Goal: Navigation & Orientation: Find specific page/section

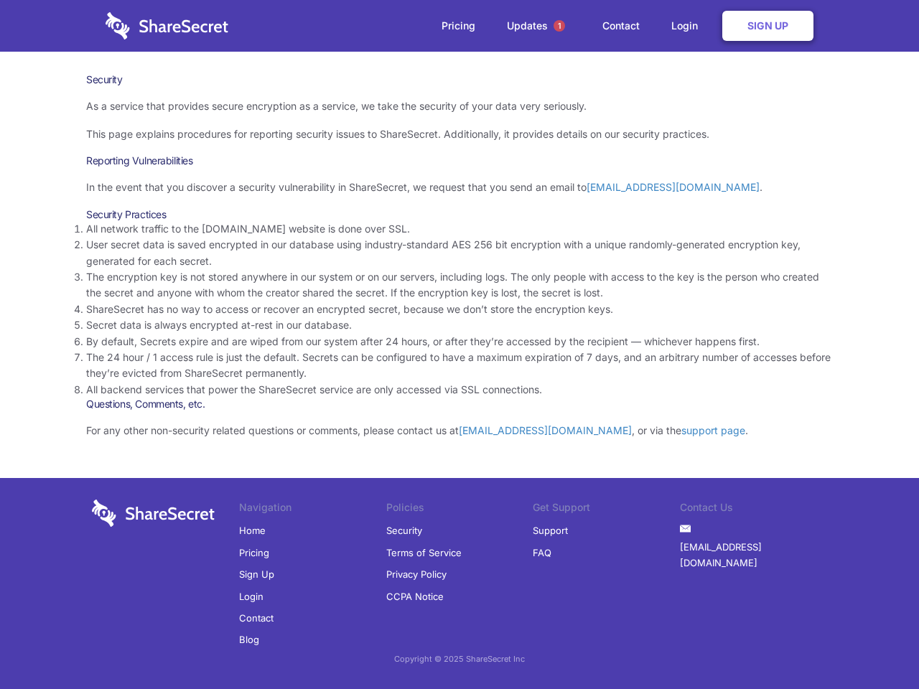
click at [460, 345] on li "By default, Secrets expire and are wiped from our system after 24 hours, or aft…" at bounding box center [459, 342] width 747 height 16
click at [559, 26] on span "1" at bounding box center [559, 25] width 11 height 11
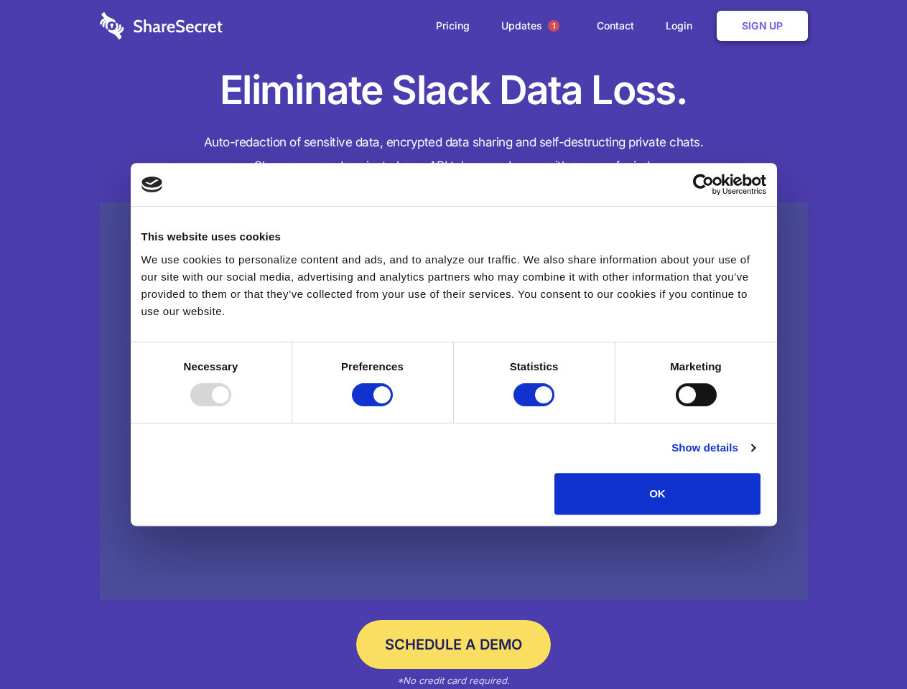
click at [231, 406] on div at bounding box center [210, 394] width 41 height 23
click at [393, 406] on input "Preferences" at bounding box center [372, 394] width 41 height 23
checkbox input "false"
click at [536, 406] on input "Statistics" at bounding box center [533, 394] width 41 height 23
checkbox input "false"
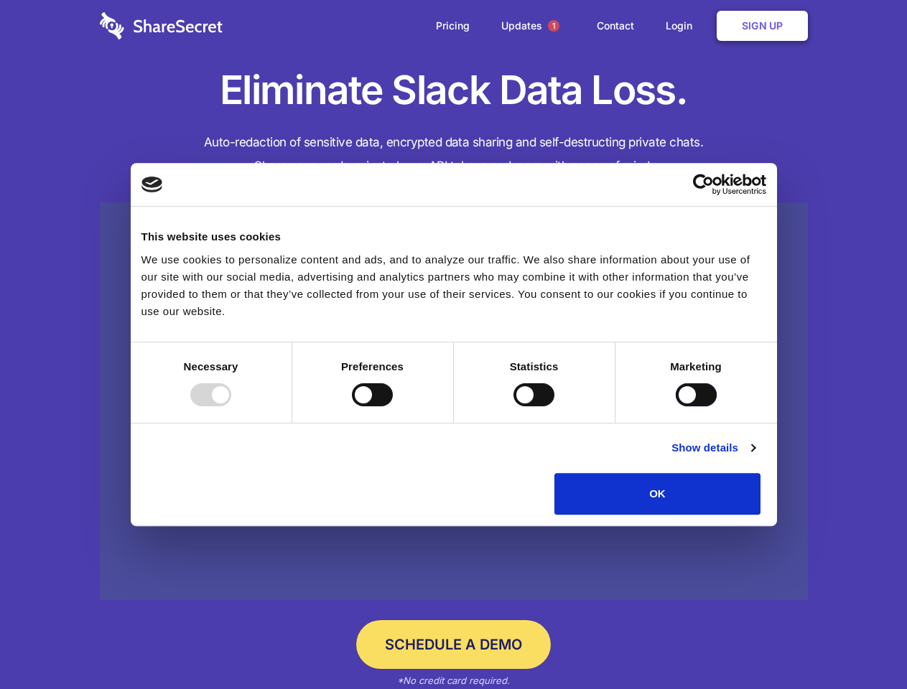
click at [676, 406] on input "Marketing" at bounding box center [696, 394] width 41 height 23
checkbox input "true"
click at [755, 457] on link "Show details" at bounding box center [712, 447] width 83 height 17
click at [0, 0] on li "Necessary 7 Necessary cookies help make a website usable by enabling basic func…" at bounding box center [0, 0] width 0 height 0
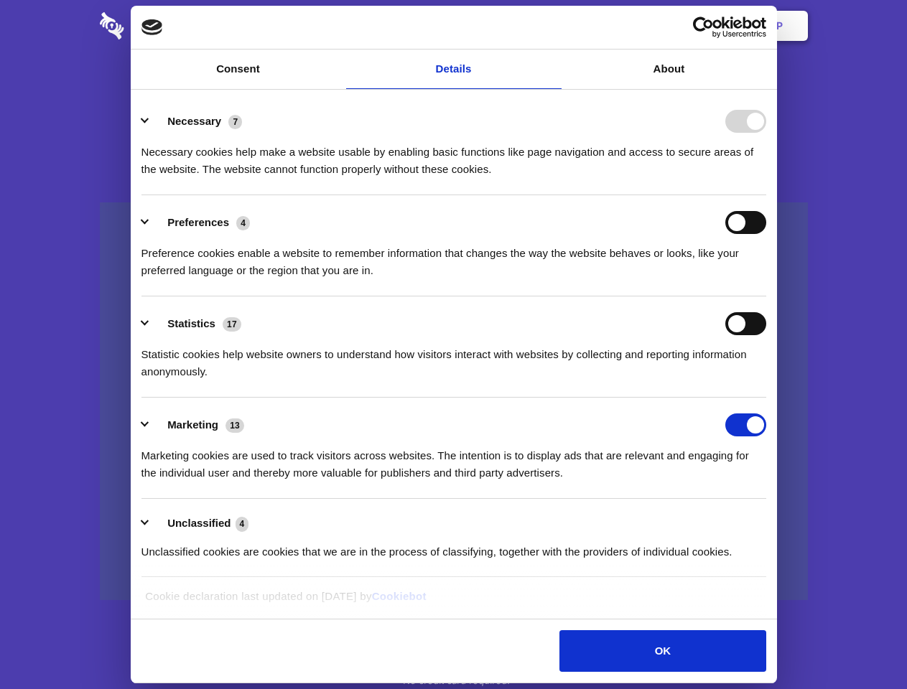
click at [553, 26] on span "1" at bounding box center [553, 25] width 11 height 11
